Goal: Check status

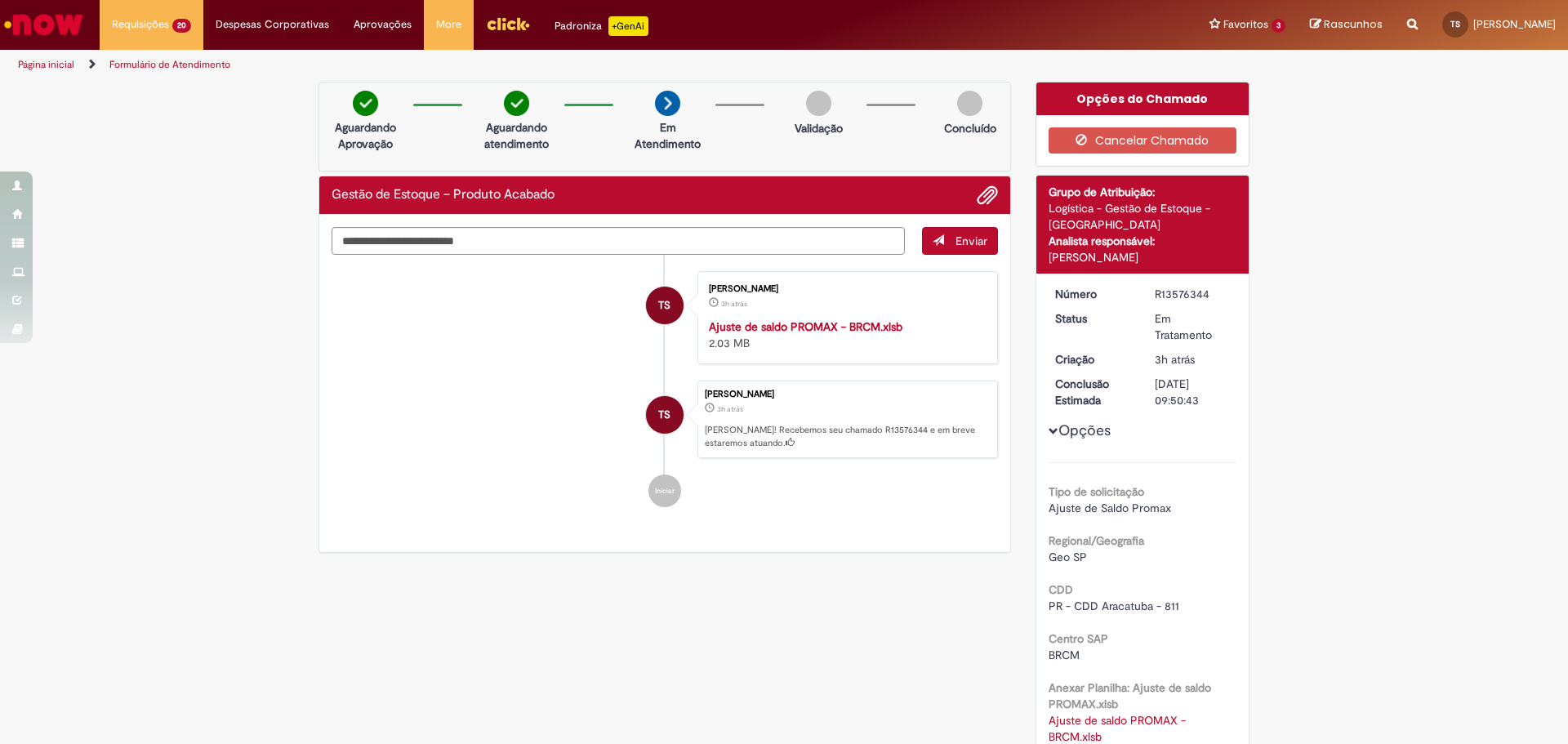
click at [690, 533] on div "Enviar TS Thiago Frank Silva 3h atrás 3 horas atrás Ajuste de saldo PROMAX - BR…" at bounding box center [665, 384] width 691 height 338
drag, startPoint x: 1214, startPoint y: 294, endPoint x: 1143, endPoint y: 292, distance: 71.0
click at [1144, 291] on dd "R13576344" at bounding box center [1193, 294] width 101 height 16
click at [1213, 297] on div "R13576344" at bounding box center [1194, 294] width 76 height 16
drag, startPoint x: 1210, startPoint y: 295, endPoint x: 1142, endPoint y: 293, distance: 68.0
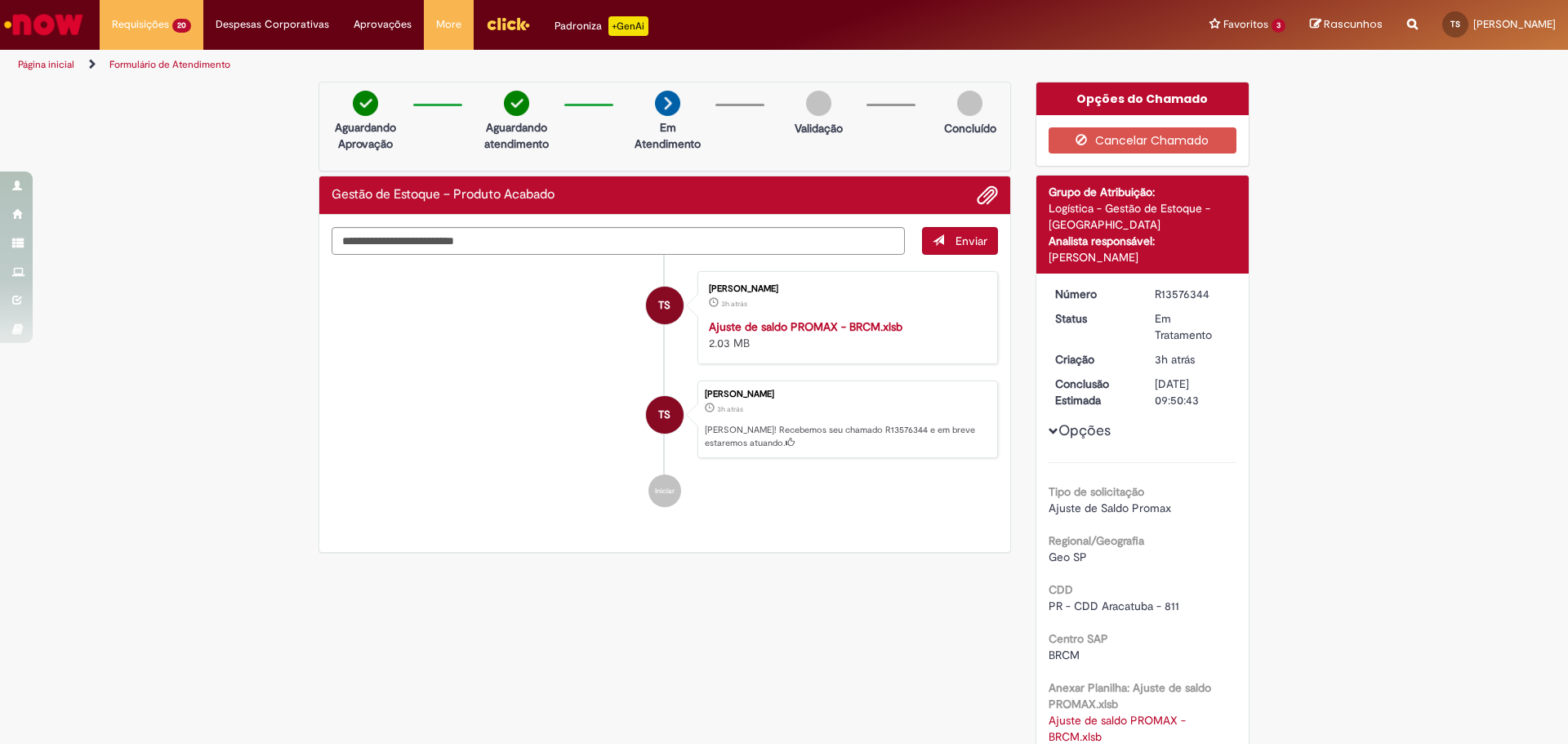
click at [1143, 293] on dd "R13576344" at bounding box center [1193, 294] width 101 height 16
copy div "R13576344"
click at [862, 514] on ul "TS Thiago Frank Silva 3h atrás 3 horas atrás Ajuste de saldo PROMAX - BRCM.xlsb…" at bounding box center [665, 390] width 667 height 269
click at [791, 523] on ul "TS Thiago Frank Silva 3h atrás 3 horas atrás Ajuste de saldo PROMAX - BRCM.xlsb…" at bounding box center [665, 390] width 667 height 269
